Goal: Find contact information: Find contact information

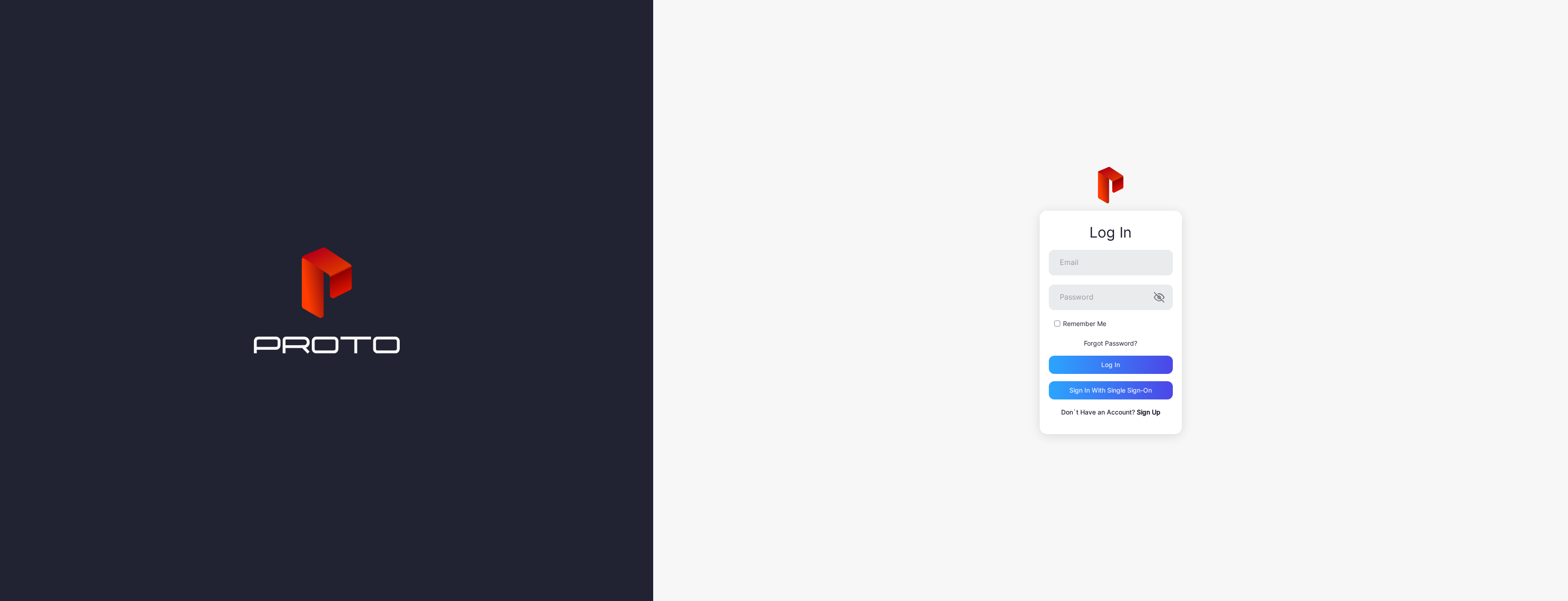
type input "**********"
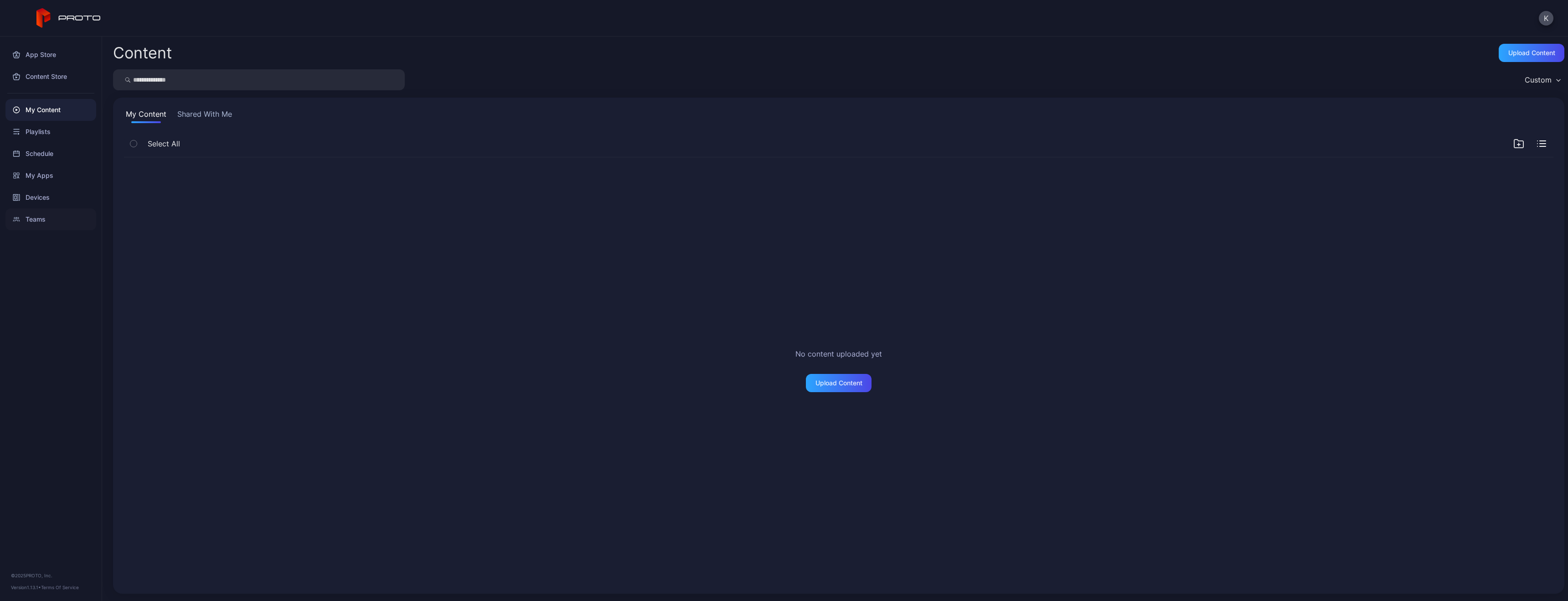
click at [43, 213] on div "Teams" at bounding box center [51, 219] width 91 height 22
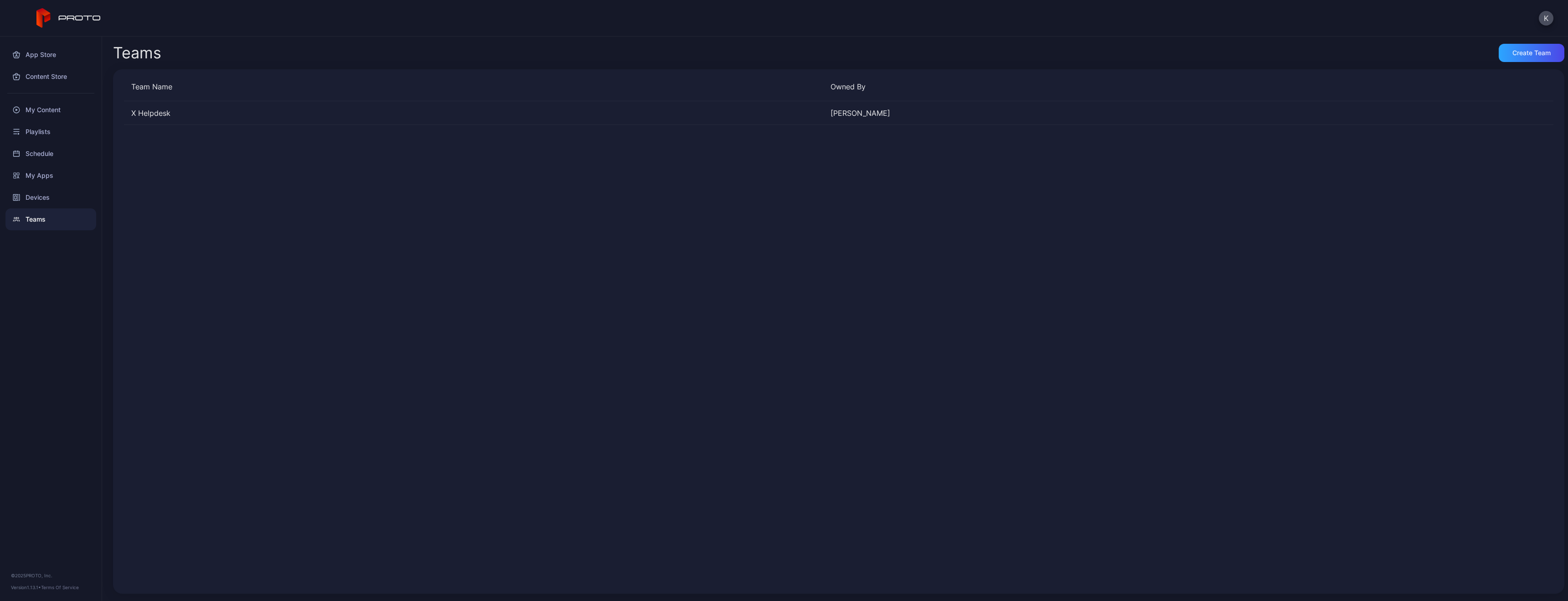
click at [318, 132] on div "X Helpdesk Francisco" at bounding box center [839, 342] width 1429 height 482
click at [319, 124] on div "X Helpdesk Francisco" at bounding box center [839, 113] width 1429 height 24
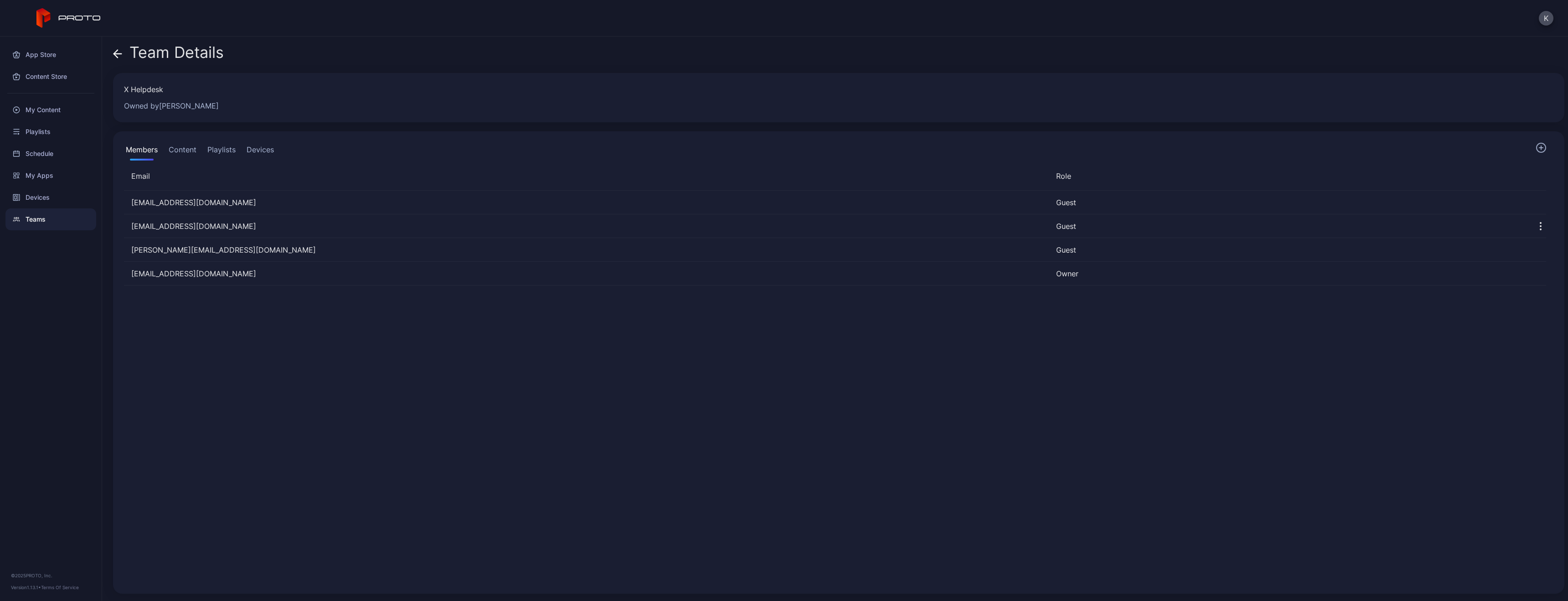
click at [1539, 149] on div "Members Content Playlists Devices" at bounding box center [839, 152] width 1429 height 18
click at [1536, 149] on div "Members Content Playlists Devices" at bounding box center [839, 152] width 1429 height 18
drag, startPoint x: 127, startPoint y: 275, endPoint x: 208, endPoint y: 278, distance: 81.1
click at [208, 278] on div "[EMAIL_ADDRESS][DOMAIN_NAME]" at bounding box center [586, 273] width 925 height 11
copy div "[EMAIL_ADDRESS][DOMAIN_NAME]"
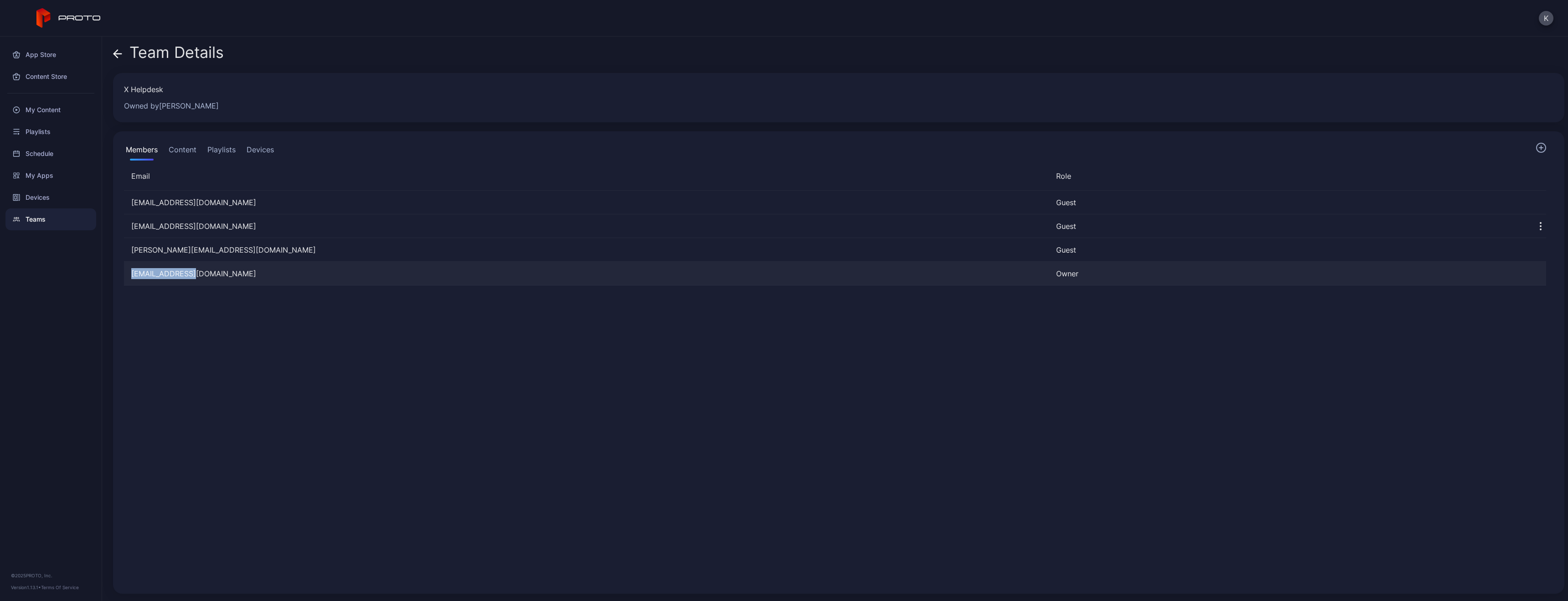
click at [177, 278] on div "[EMAIL_ADDRESS][DOMAIN_NAME]" at bounding box center [586, 273] width 925 height 11
click at [139, 275] on div "[EMAIL_ADDRESS][DOMAIN_NAME]" at bounding box center [586, 273] width 925 height 11
copy div "[EMAIL_ADDRESS][DOMAIN_NAME]"
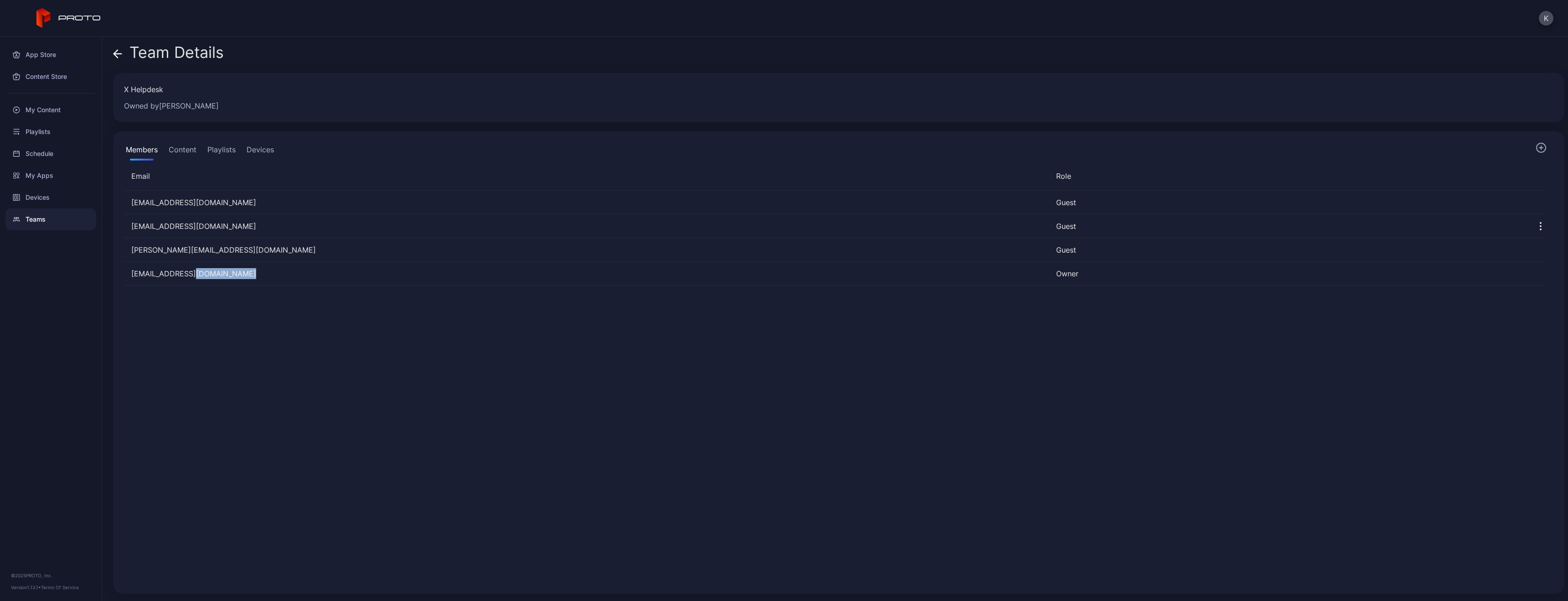
click at [271, 360] on div "[EMAIL_ADDRESS][DOMAIN_NAME] Guest [EMAIL_ADDRESS][DOMAIN_NAME] Guest [PERSON_N…" at bounding box center [835, 387] width 1437 height 407
drag, startPoint x: 124, startPoint y: 272, endPoint x: 237, endPoint y: 284, distance: 113.6
click at [237, 284] on div "[EMAIL_ADDRESS][DOMAIN_NAME] Guest [EMAIL_ADDRESS][DOMAIN_NAME] Guest [PERSON_N…" at bounding box center [835, 387] width 1437 height 407
click at [215, 337] on div "[EMAIL_ADDRESS][DOMAIN_NAME] Guest [EMAIL_ADDRESS][DOMAIN_NAME] Guest [PERSON_N…" at bounding box center [835, 387] width 1437 height 407
